Goal: Task Accomplishment & Management: Manage account settings

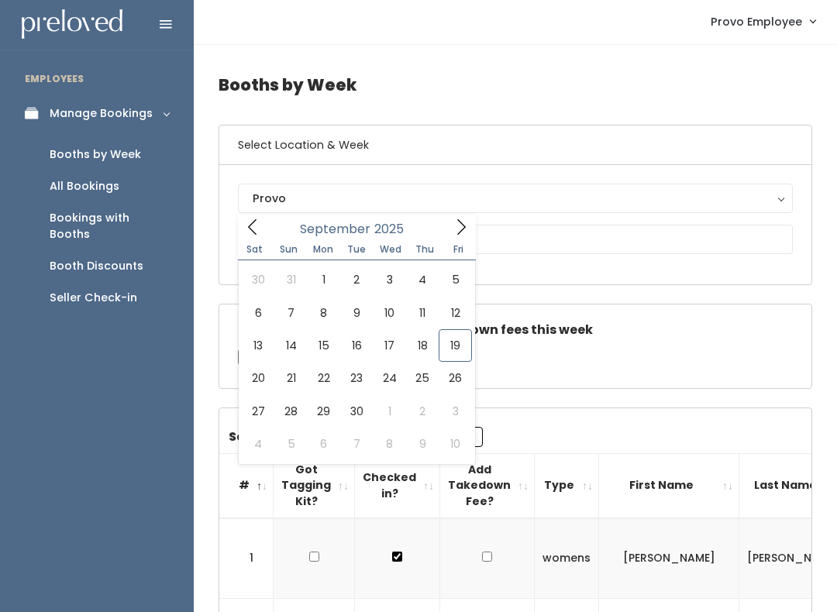
scroll to position [2, 0]
type input "September 20 to September 26"
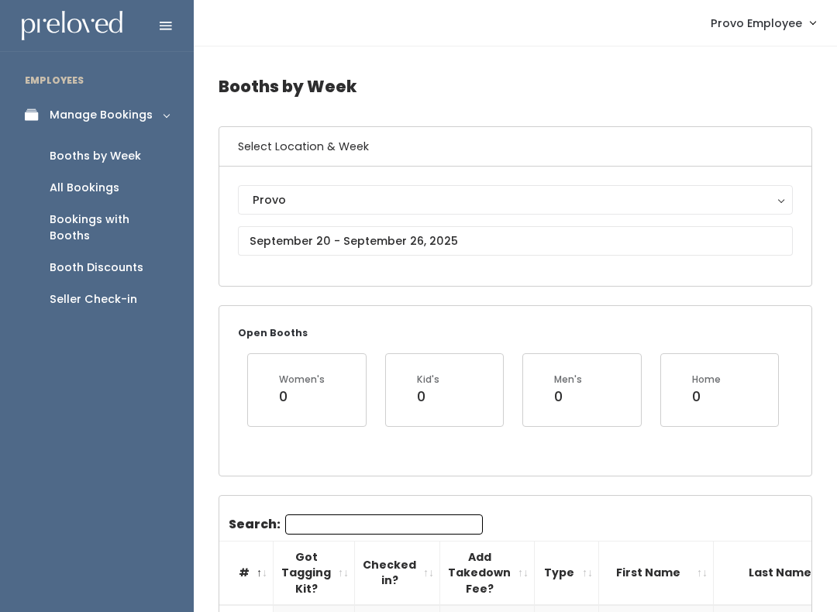
click at [332, 518] on input "Search:" at bounding box center [384, 525] width 198 height 20
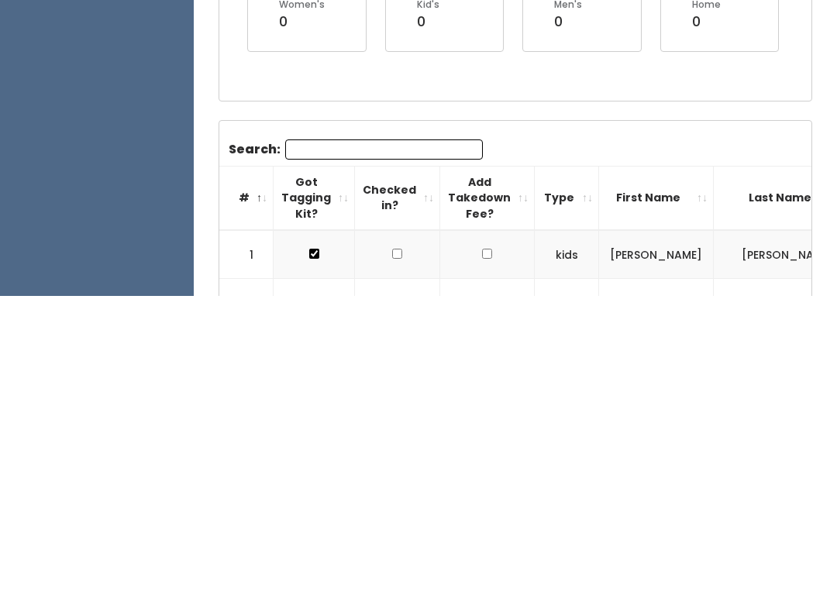
type input "R"
type input "Y"
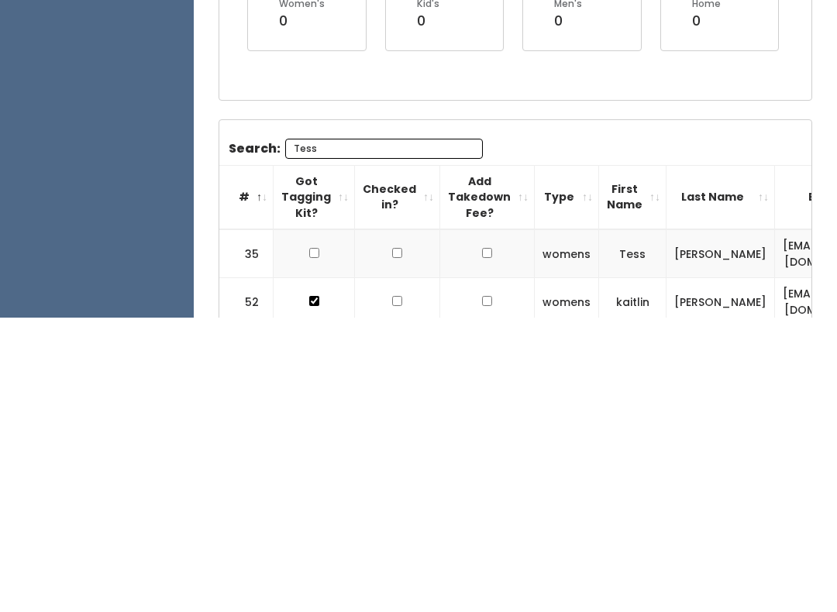
scroll to position [164, 0]
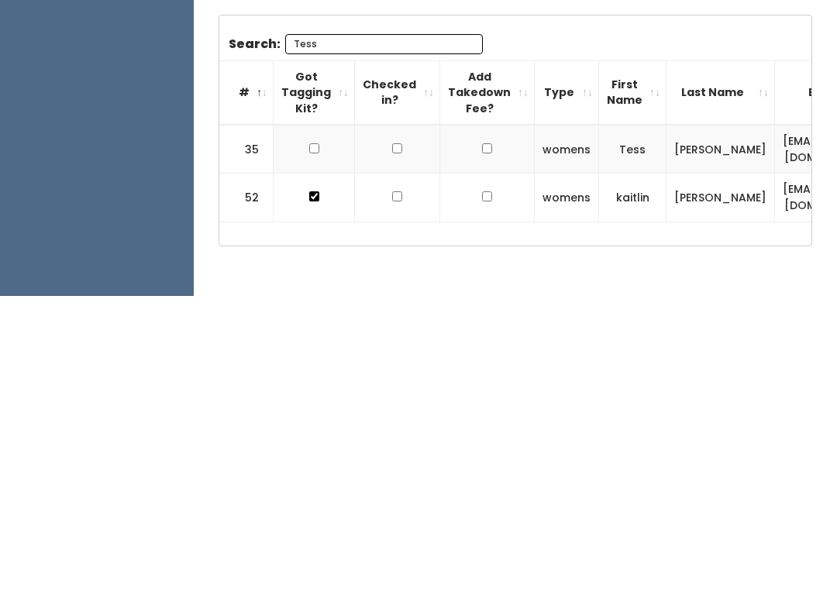
type input "Tess"
click at [315, 441] on td at bounding box center [314, 465] width 81 height 49
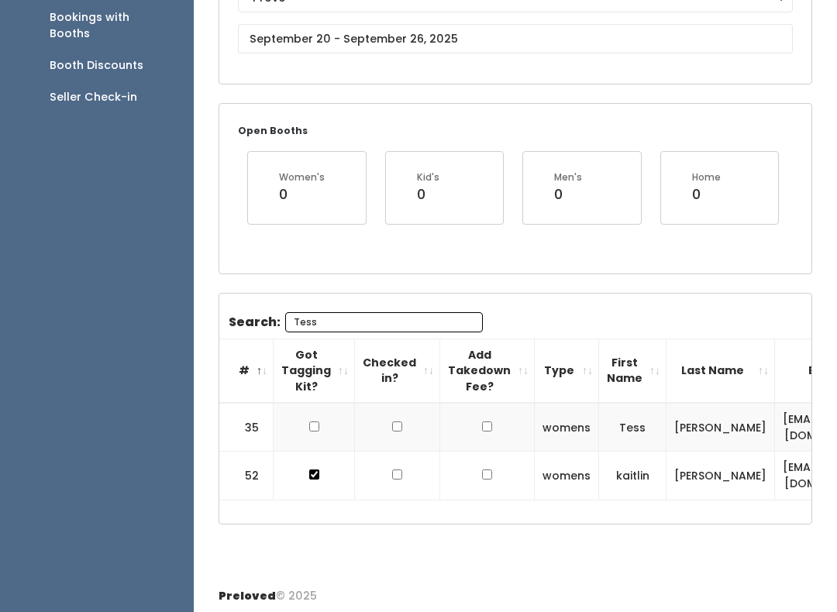
click at [316, 422] on input "checkbox" at bounding box center [314, 427] width 10 height 10
checkbox input "true"
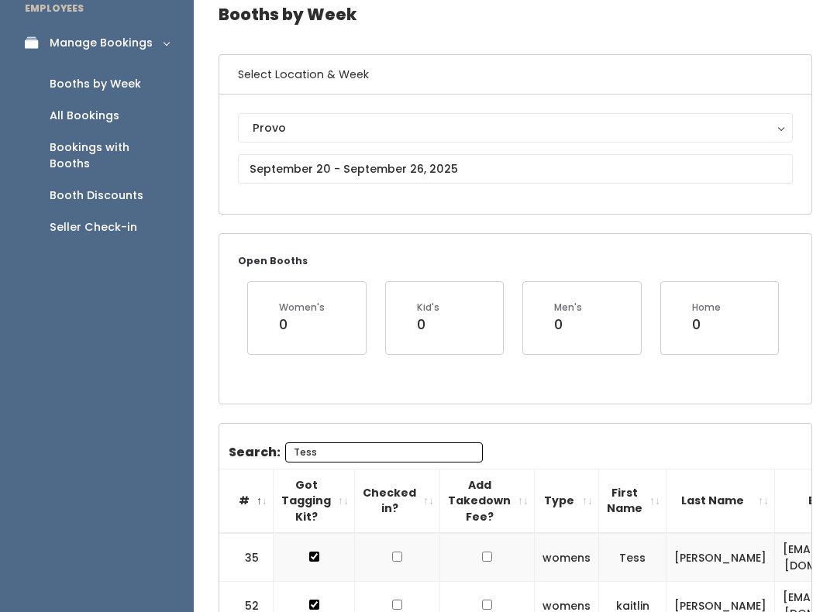
scroll to position [71, 0]
click at [64, 189] on div "Booth Discounts" at bounding box center [97, 197] width 94 height 16
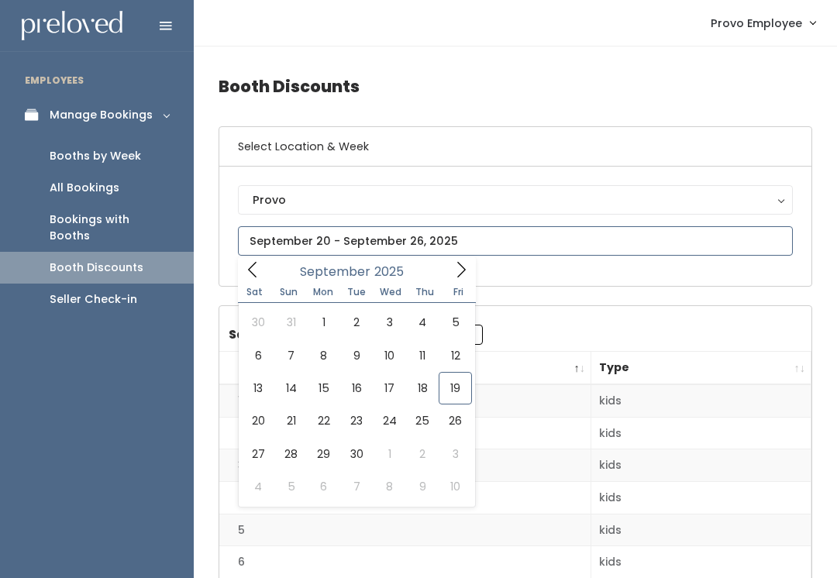
type input "September 13 to September 19"
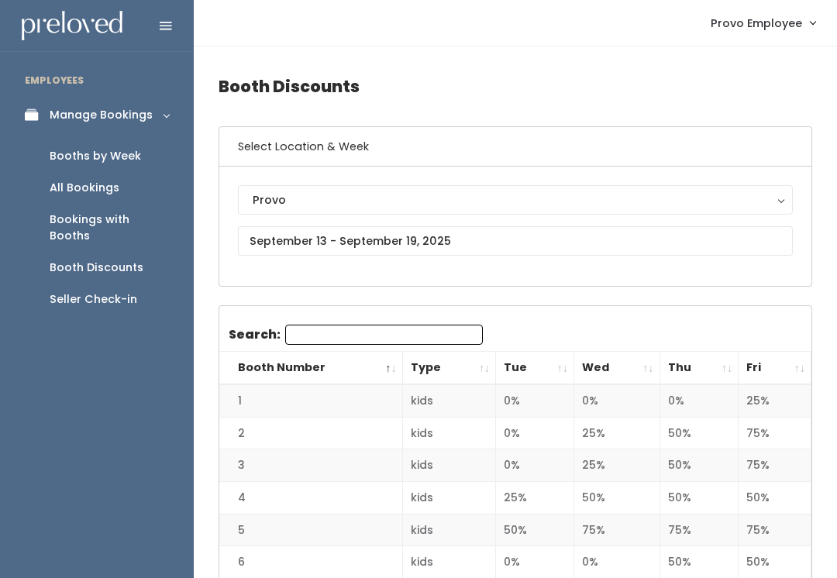
click at [71, 154] on div "Booths by Week" at bounding box center [95, 156] width 91 height 16
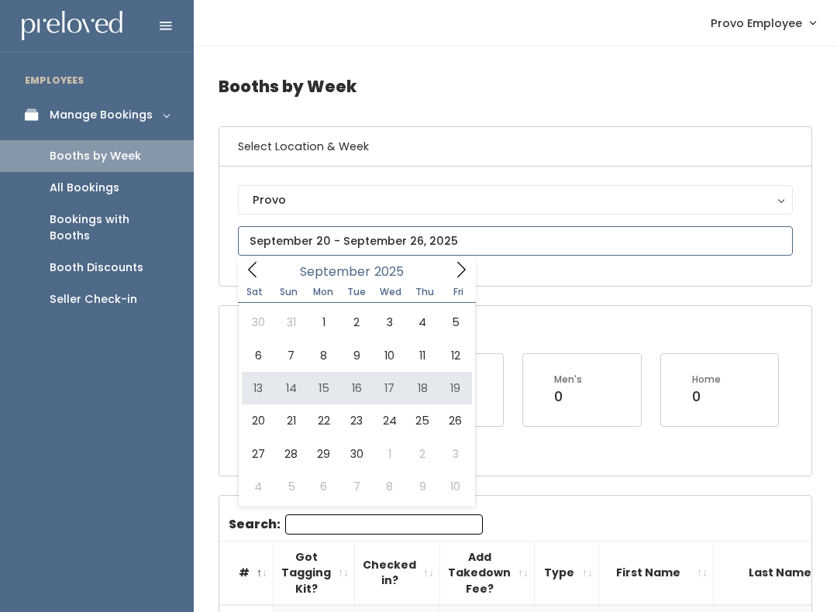
type input "September 13 to September 19"
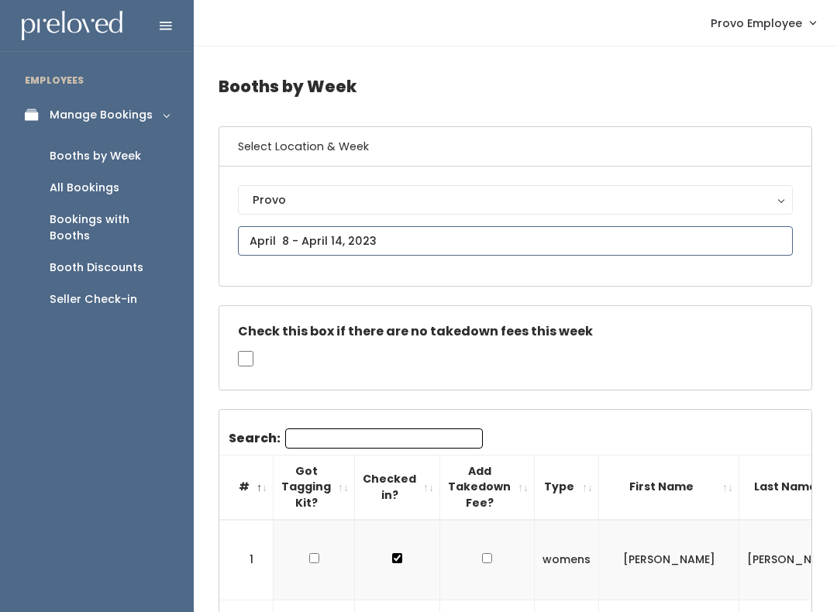
click at [270, 228] on input "text" at bounding box center [515, 240] width 555 height 29
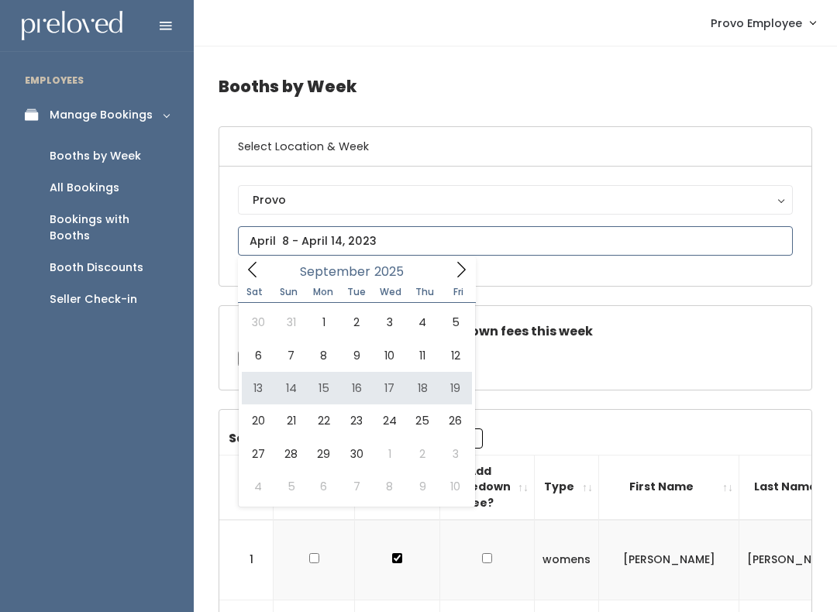
type input "[DATE] to [DATE]"
